Goal: Find specific page/section: Find specific page/section

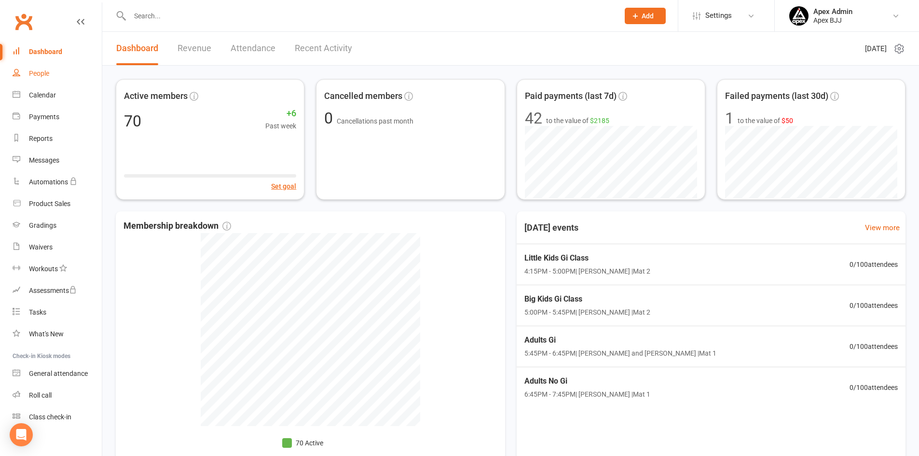
click at [44, 73] on div "People" at bounding box center [39, 73] width 20 height 8
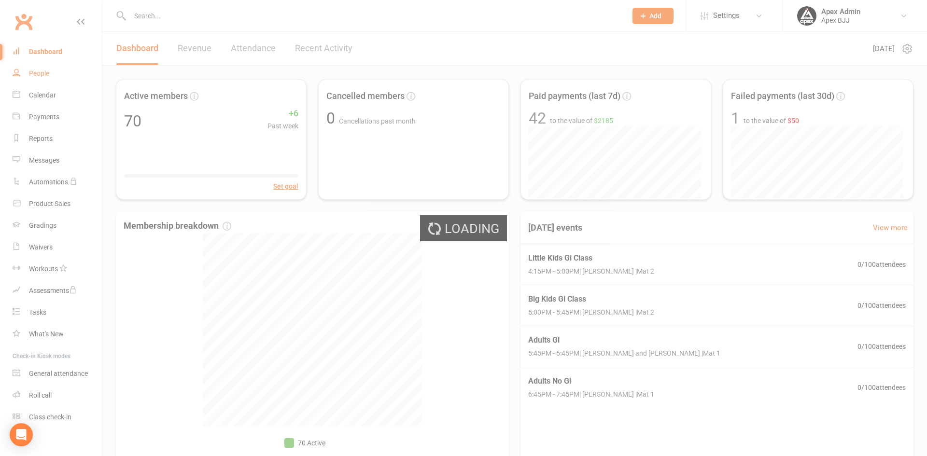
select select "100"
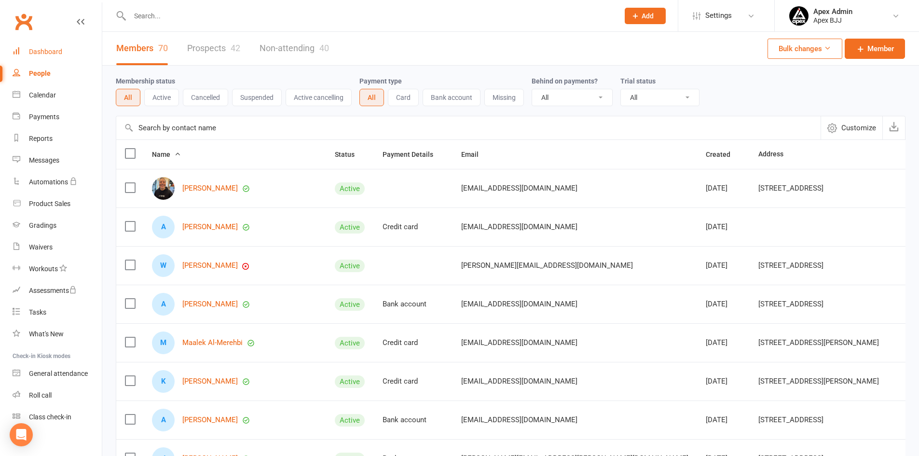
click at [54, 57] on link "Dashboard" at bounding box center [57, 52] width 89 height 22
